Goal: Task Accomplishment & Management: Manage account settings

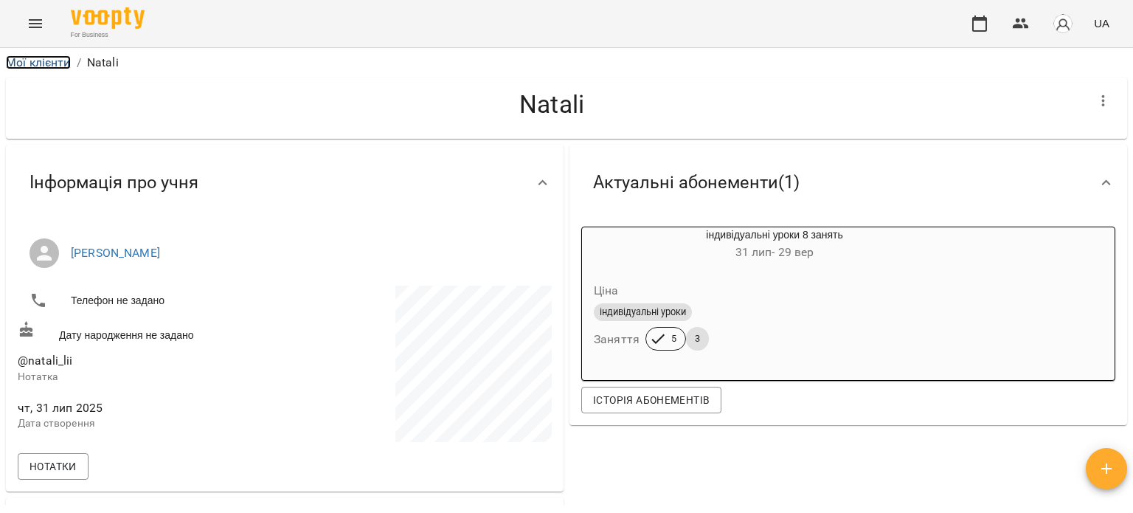
click at [19, 59] on link "Мої клієнти" at bounding box center [38, 62] width 65 height 14
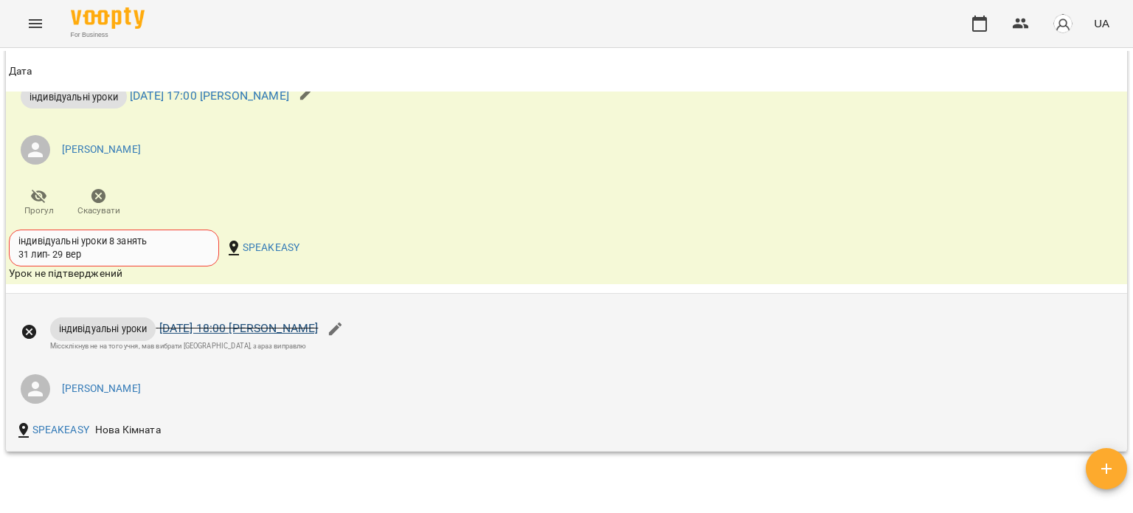
scroll to position [1254, 0]
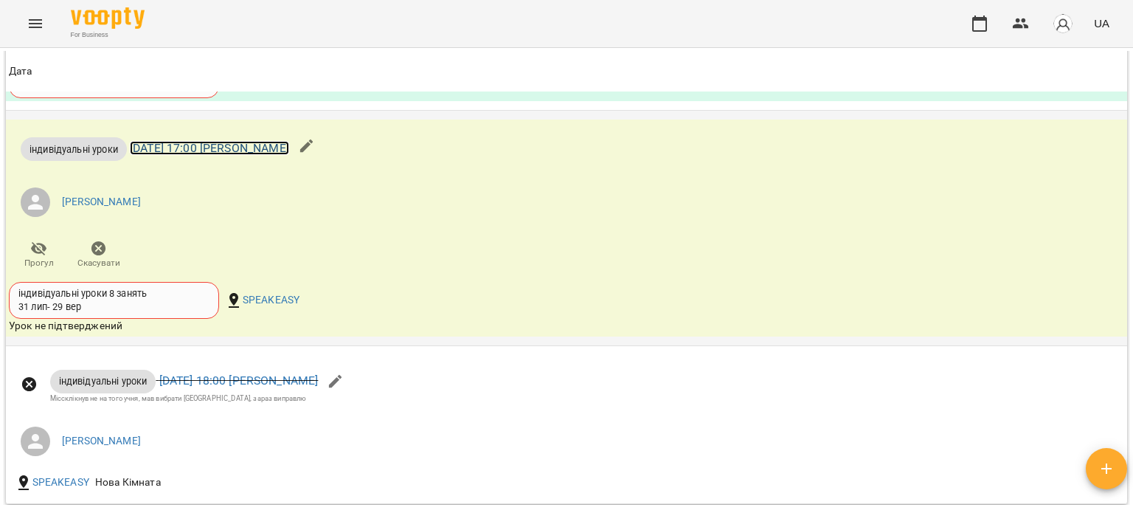
click at [218, 145] on link "чт 21 серп 2025 17:00 Оксана" at bounding box center [209, 148] width 159 height 14
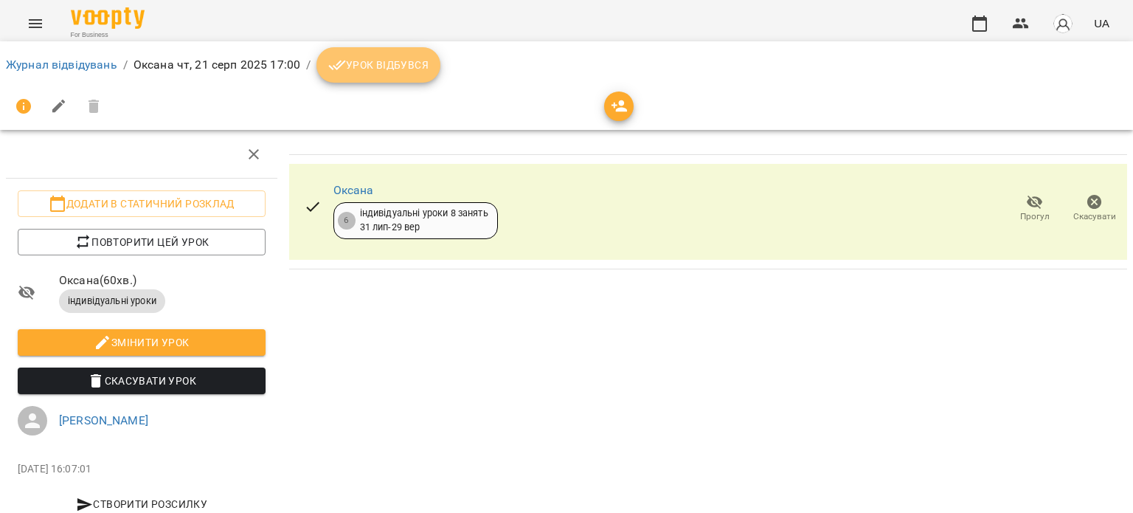
click at [379, 60] on span "Урок відбувся" at bounding box center [378, 65] width 100 height 18
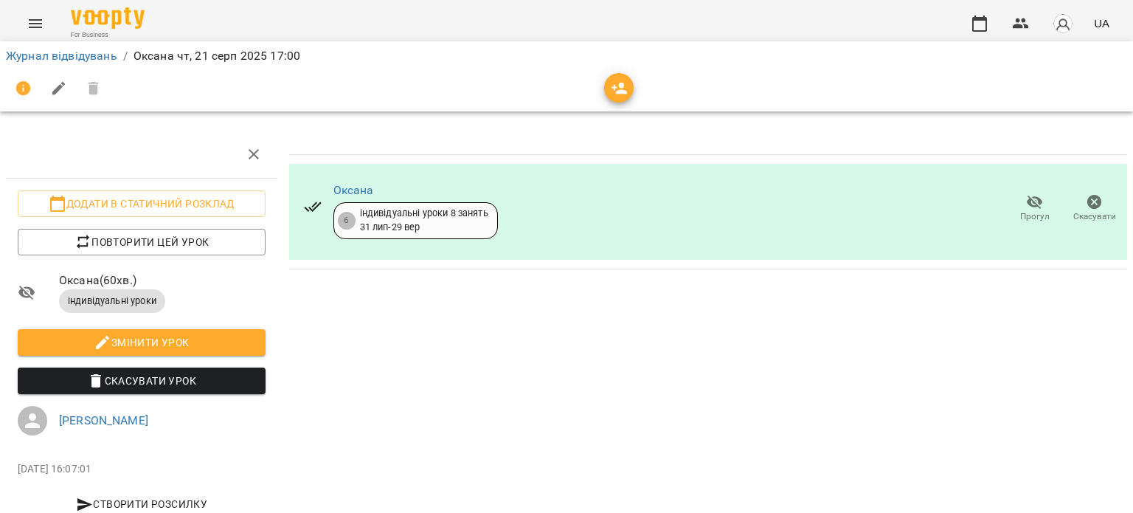
click at [46, 30] on button "Menu" at bounding box center [35, 23] width 35 height 35
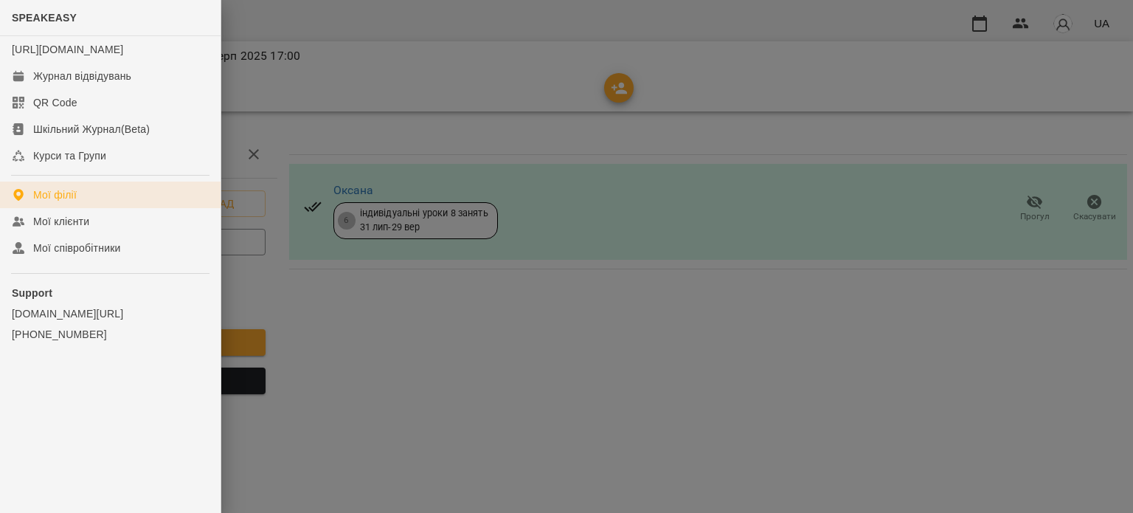
click at [97, 208] on link "Мої філії" at bounding box center [110, 194] width 221 height 27
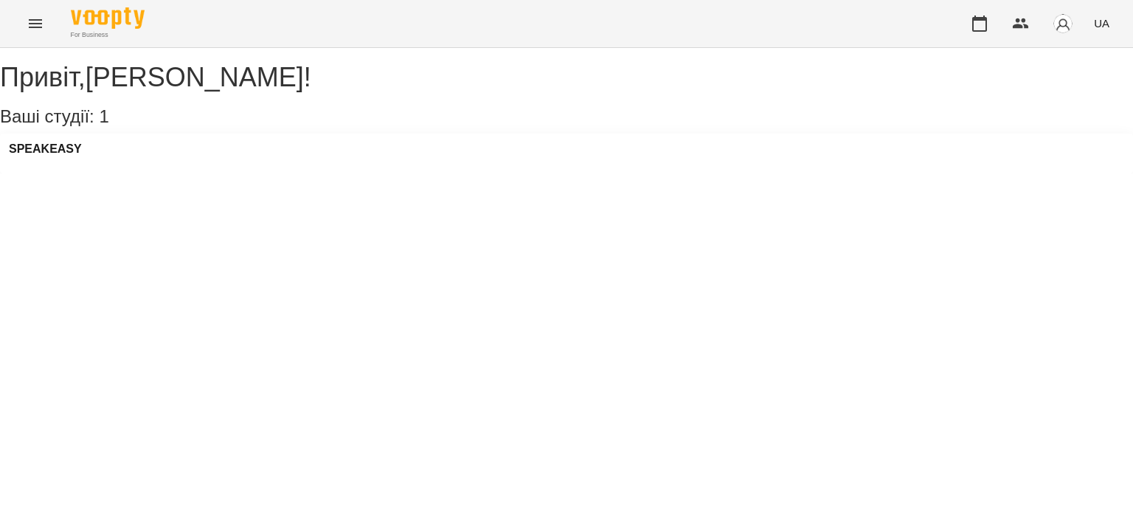
click at [43, 30] on icon "Menu" at bounding box center [36, 24] width 18 height 18
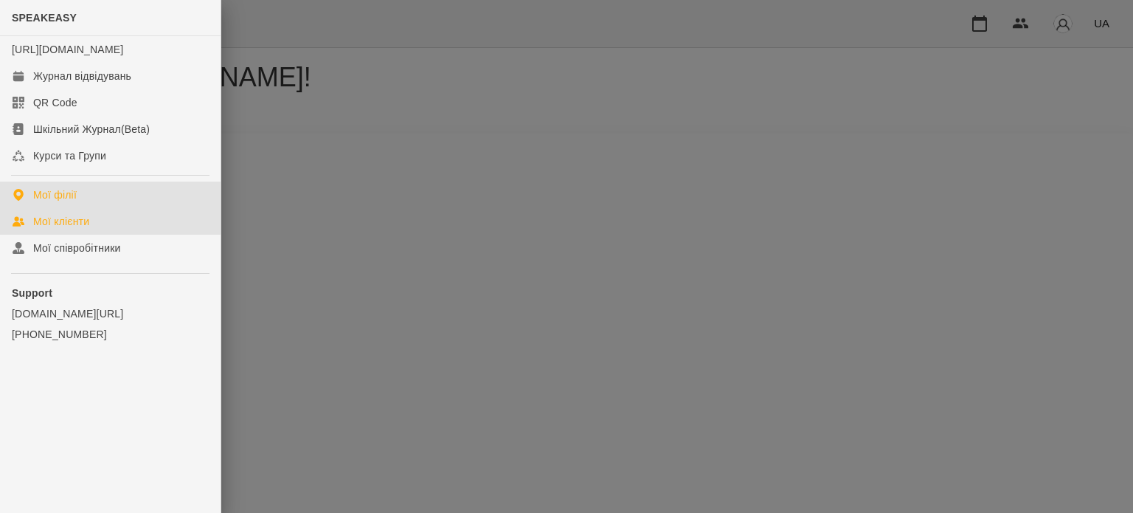
click at [91, 235] on link "Мої клієнти" at bounding box center [110, 221] width 221 height 27
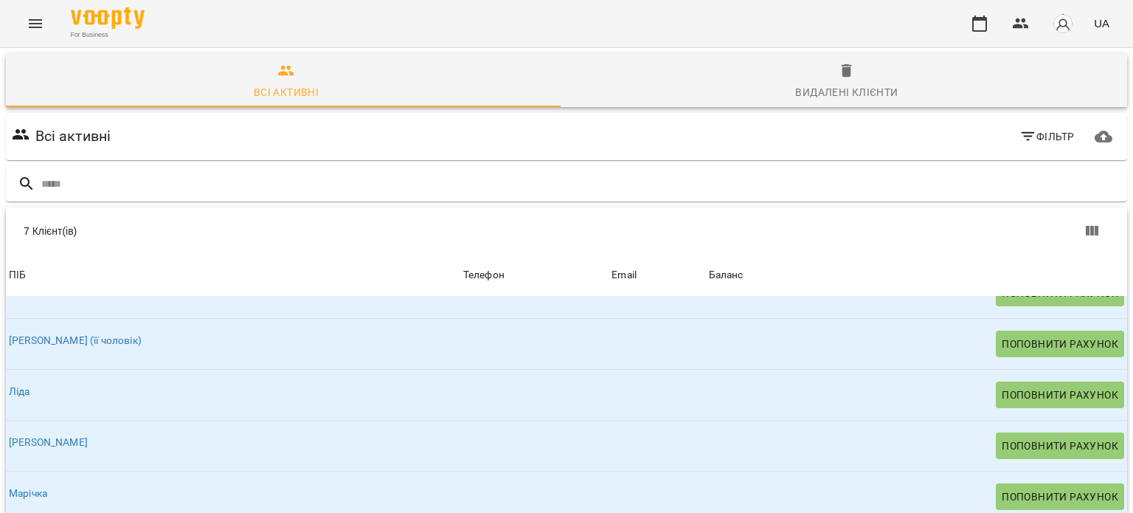
scroll to position [152, 0]
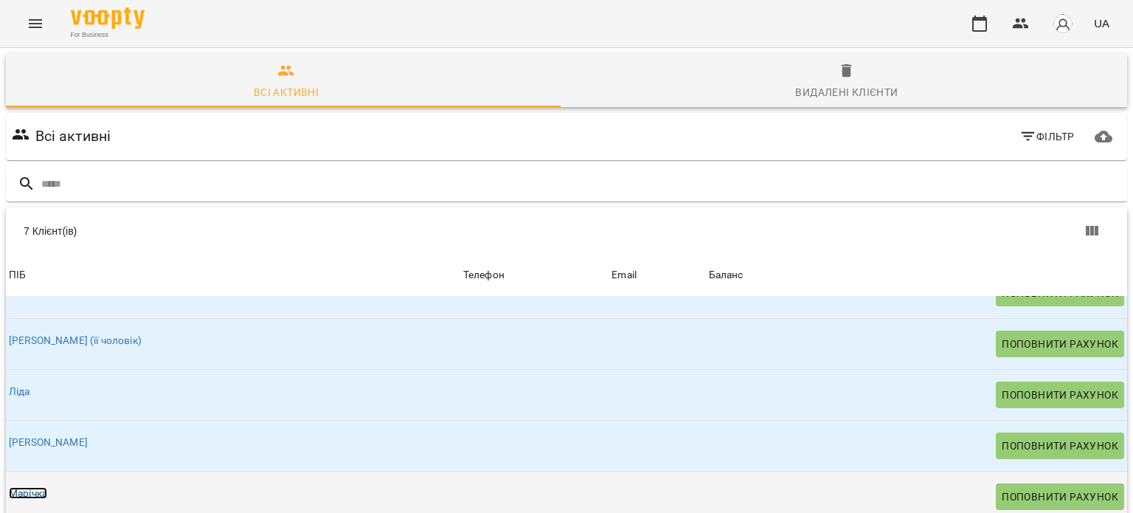
click at [34, 487] on link "Марічка" at bounding box center [28, 493] width 38 height 12
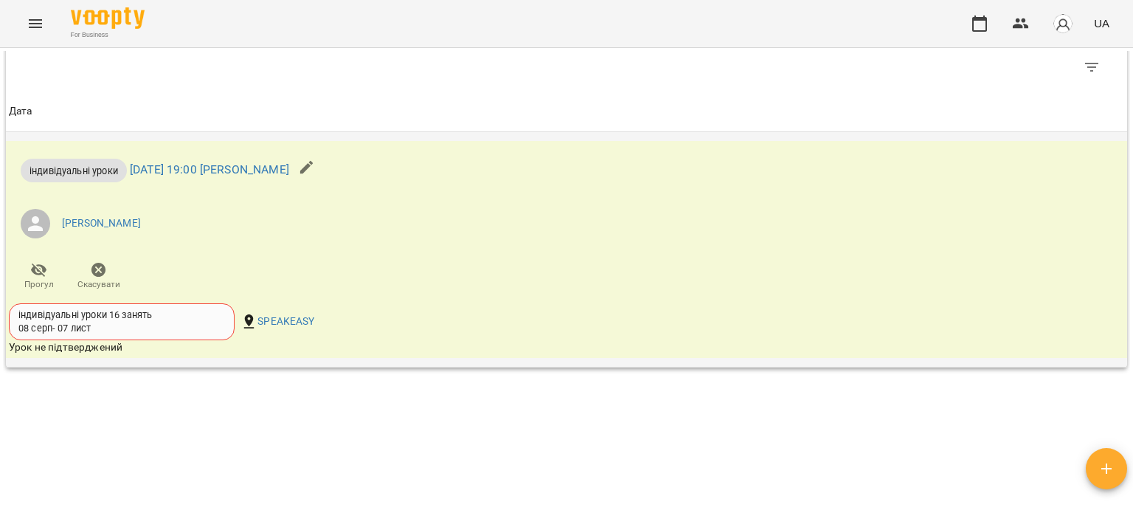
scroll to position [833, 0]
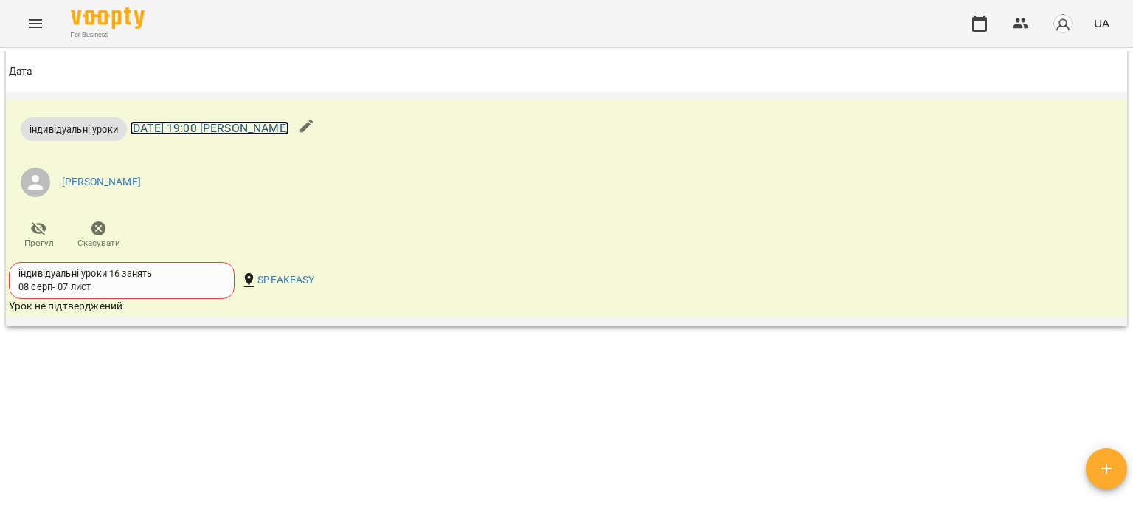
click at [214, 126] on link "[DATE] 19:00 [PERSON_NAME]" at bounding box center [209, 128] width 159 height 14
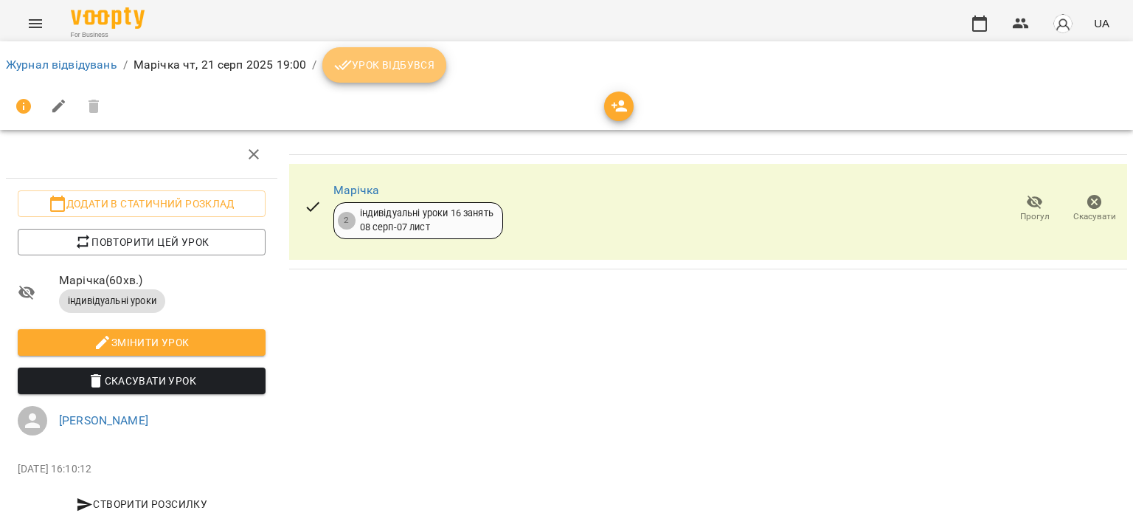
click at [392, 68] on span "Урок відбувся" at bounding box center [384, 65] width 100 height 18
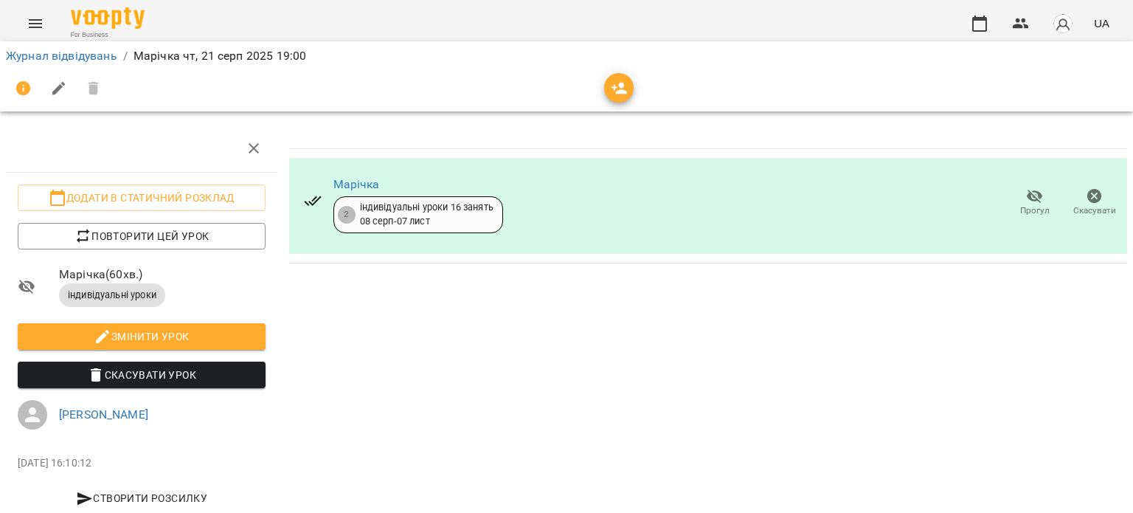
scroll to position [38, 0]
click at [71, 58] on link "Журнал відвідувань" at bounding box center [61, 56] width 111 height 14
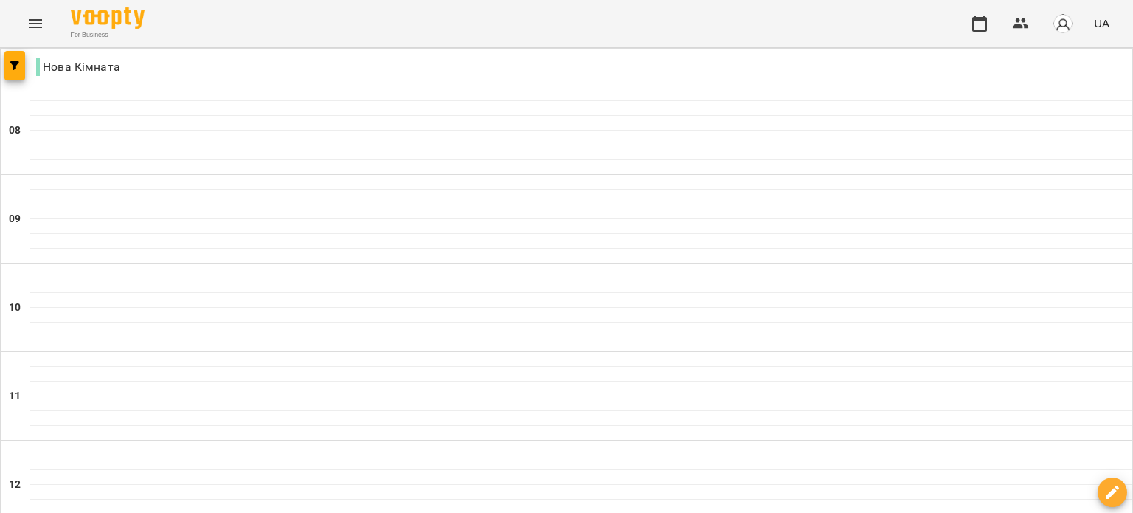
scroll to position [925, 0]
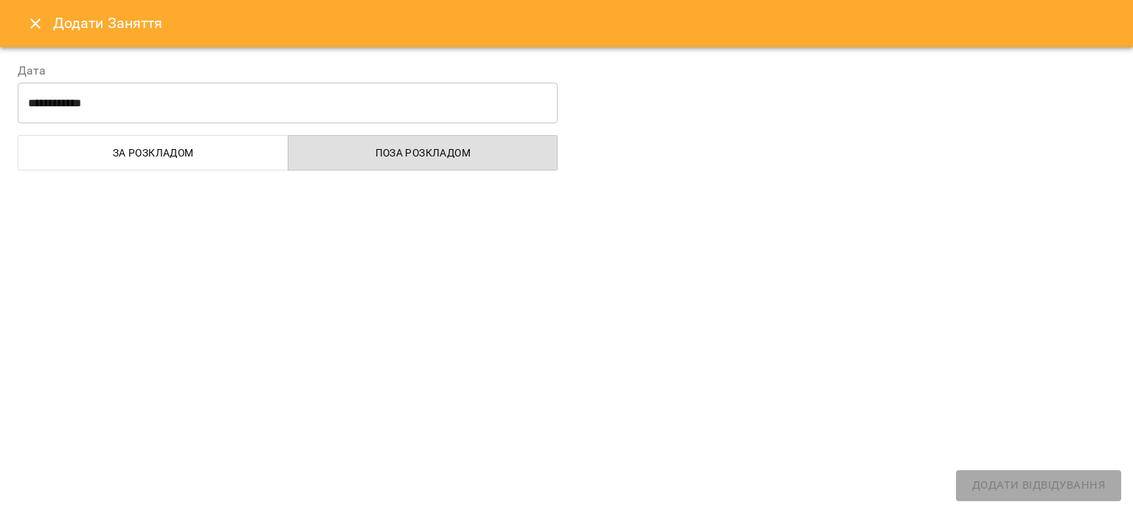
select select "**********"
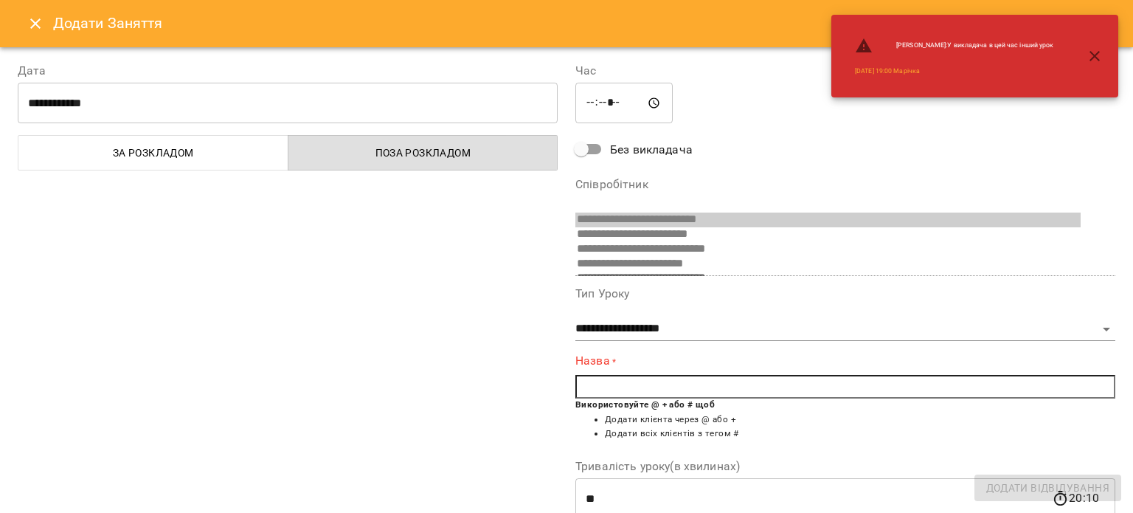
scroll to position [361, 0]
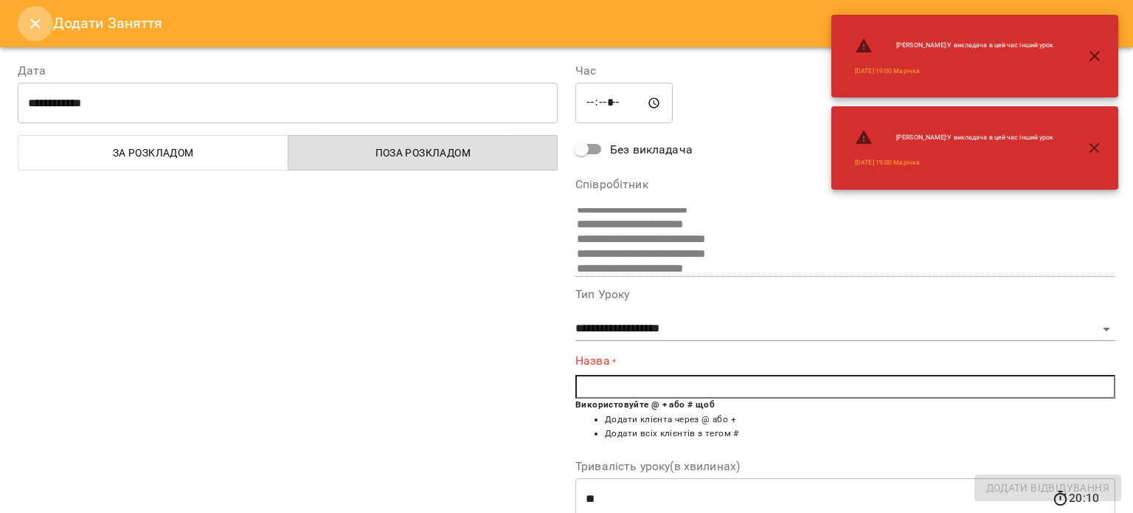
click at [35, 23] on icon "Close" at bounding box center [35, 23] width 10 height 10
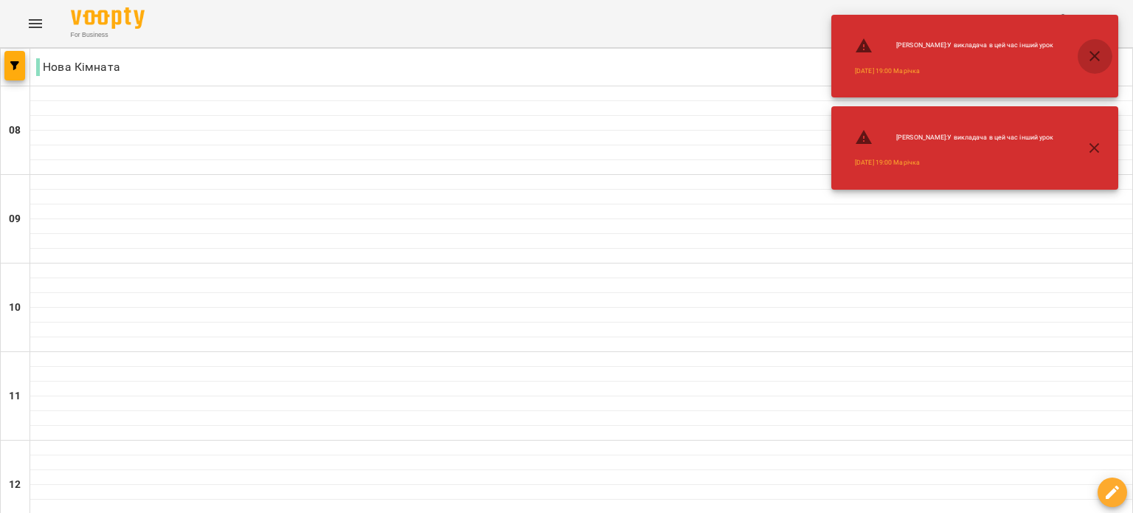
click at [1089, 60] on icon "button" at bounding box center [1095, 56] width 18 height 18
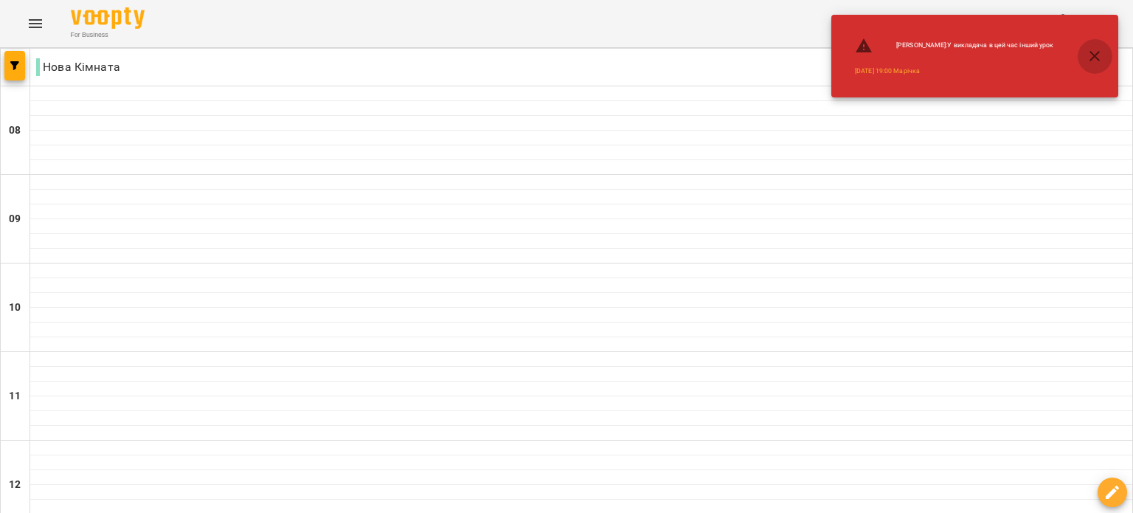
click at [1094, 61] on icon "button" at bounding box center [1095, 56] width 18 height 18
